Goal: Check status: Check status

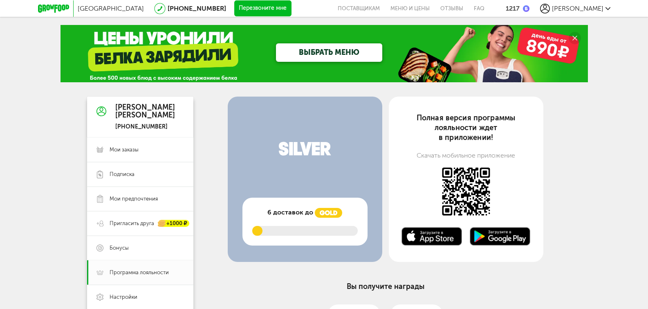
click at [600, 10] on span "[PERSON_NAME]" at bounding box center [578, 8] width 52 height 8
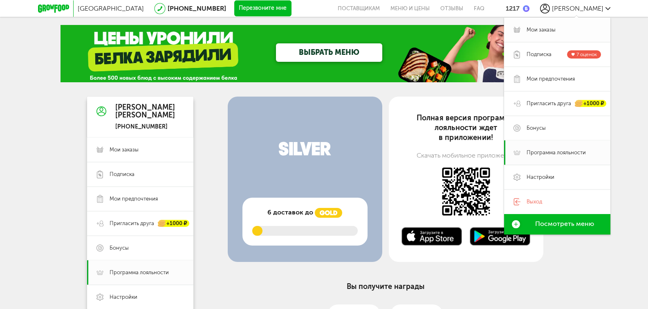
click at [538, 29] on span "Мои заказы" at bounding box center [541, 29] width 29 height 7
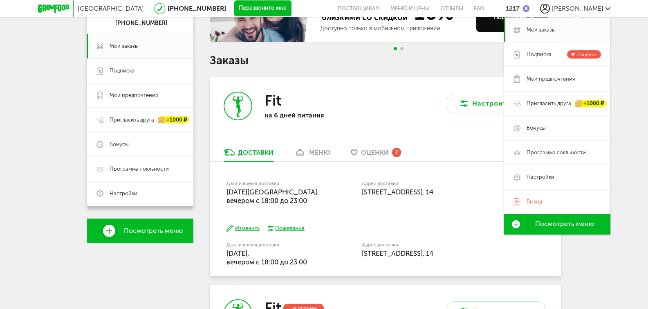
scroll to position [116, 0]
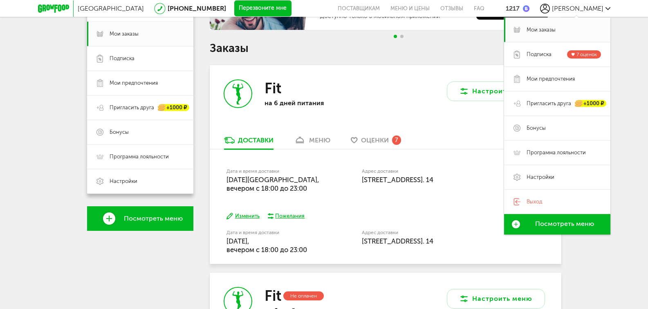
click at [251, 140] on div "Доставки" at bounding box center [256, 140] width 36 height 8
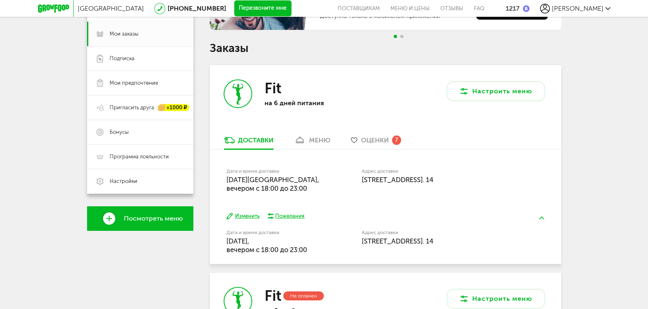
click at [257, 141] on div "Доставки" at bounding box center [256, 140] width 36 height 8
click at [258, 172] on label "Дата и время доставки" at bounding box center [274, 171] width 94 height 4
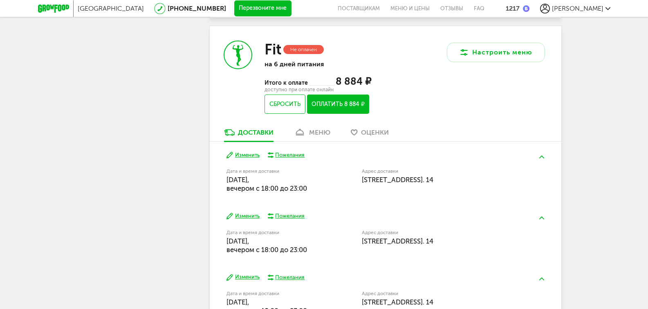
scroll to position [363, 0]
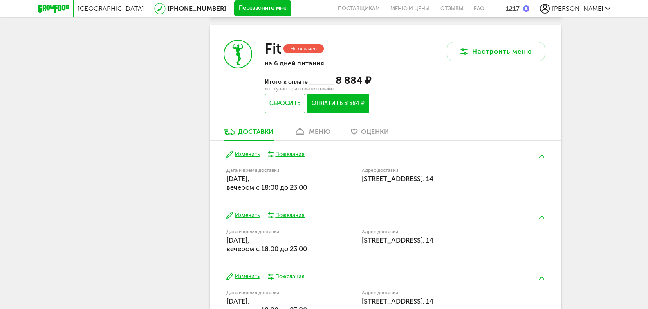
click at [324, 132] on div "меню" at bounding box center [319, 132] width 21 height 8
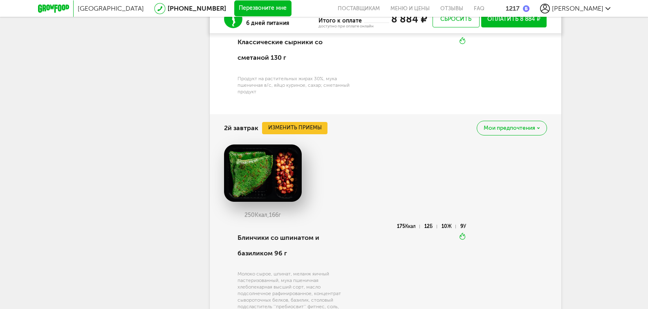
scroll to position [839, 0]
